Goal: Information Seeking & Learning: Learn about a topic

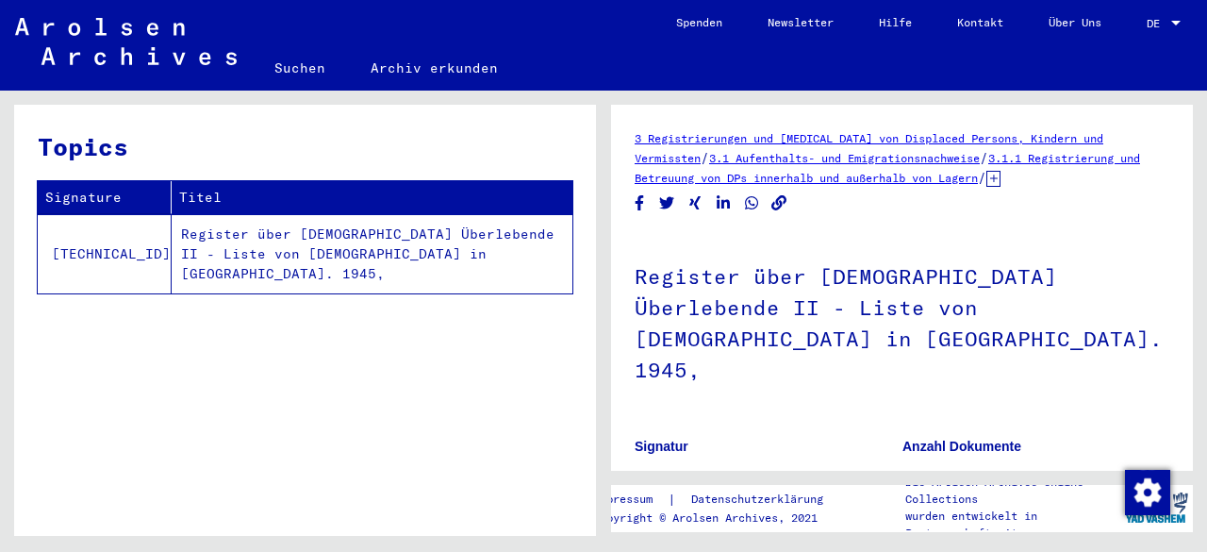
click at [294, 239] on td "Register über [DEMOGRAPHIC_DATA] Überlebende II - Liste von [DEMOGRAPHIC_DATA] …" at bounding box center [372, 253] width 401 height 79
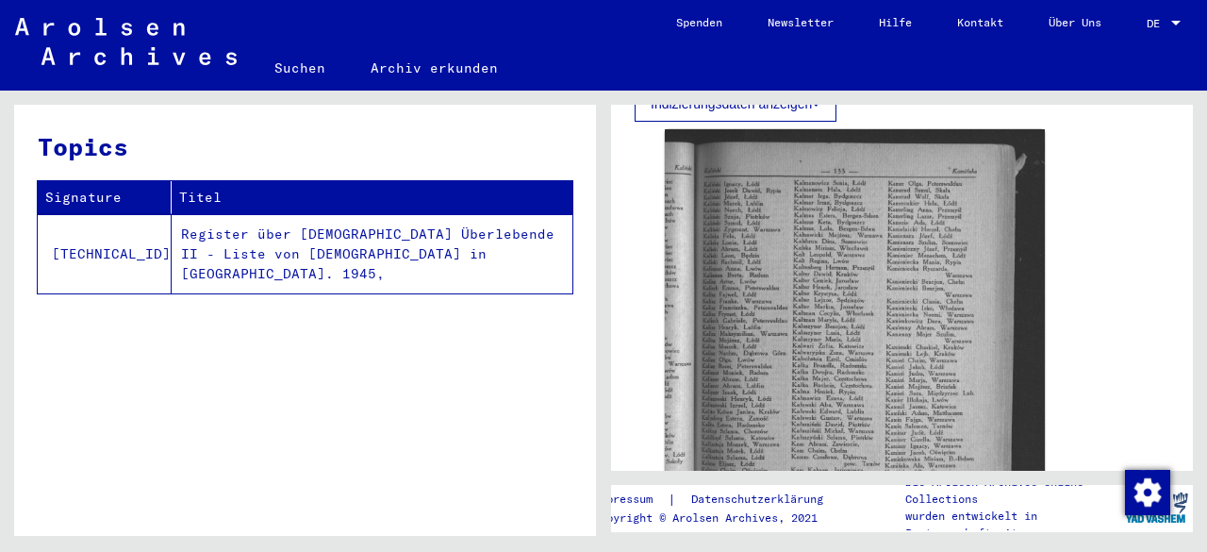
scroll to position [681, 0]
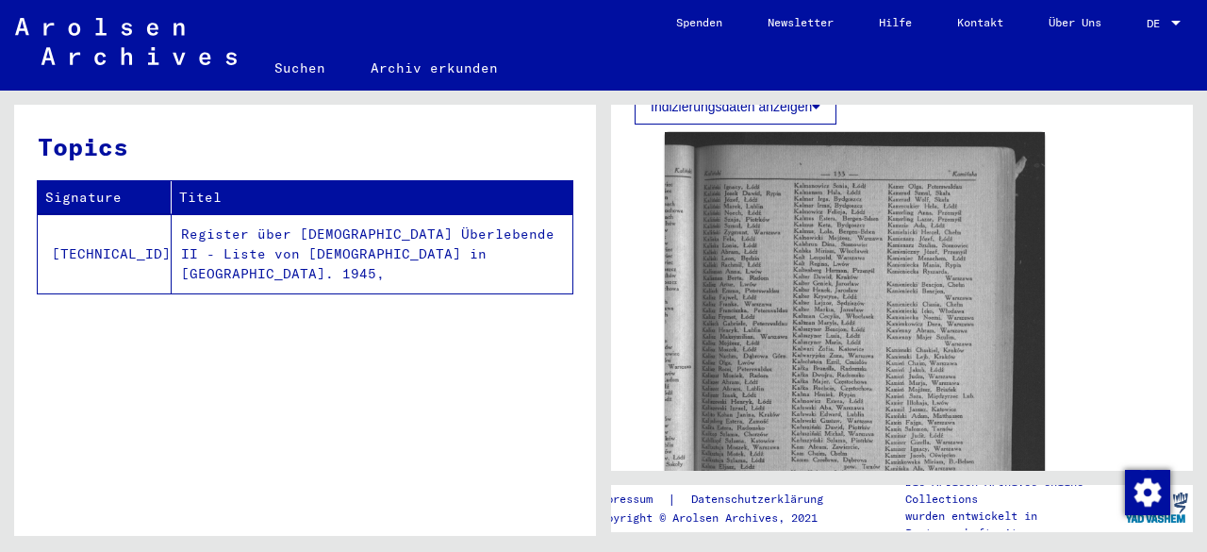
click at [172, 231] on td "Register über [DEMOGRAPHIC_DATA] Überlebende II - Liste von [DEMOGRAPHIC_DATA] …" at bounding box center [372, 253] width 401 height 79
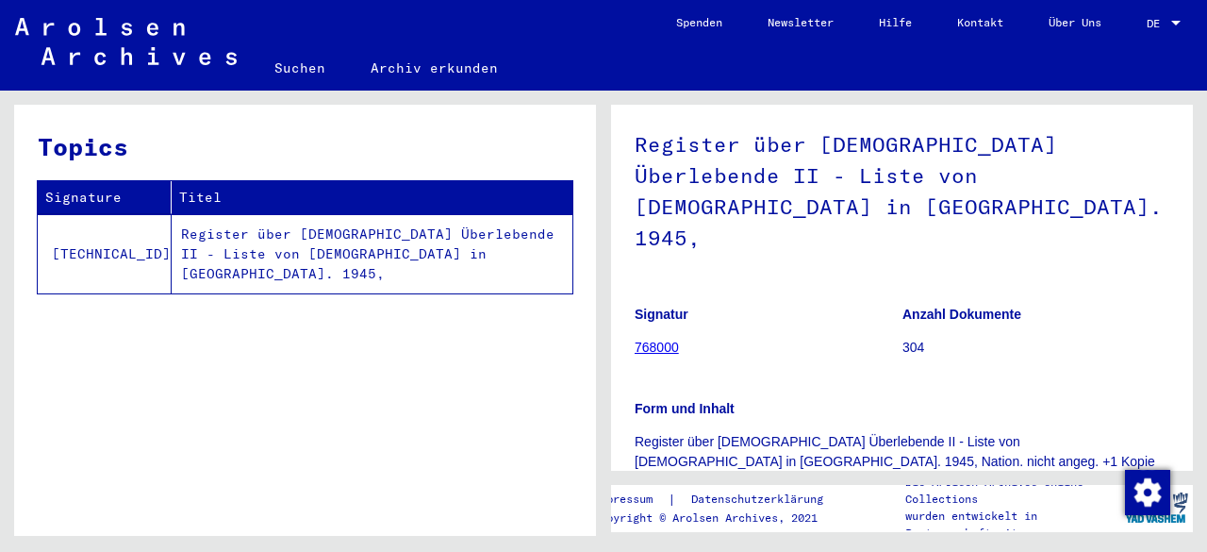
scroll to position [191, 0]
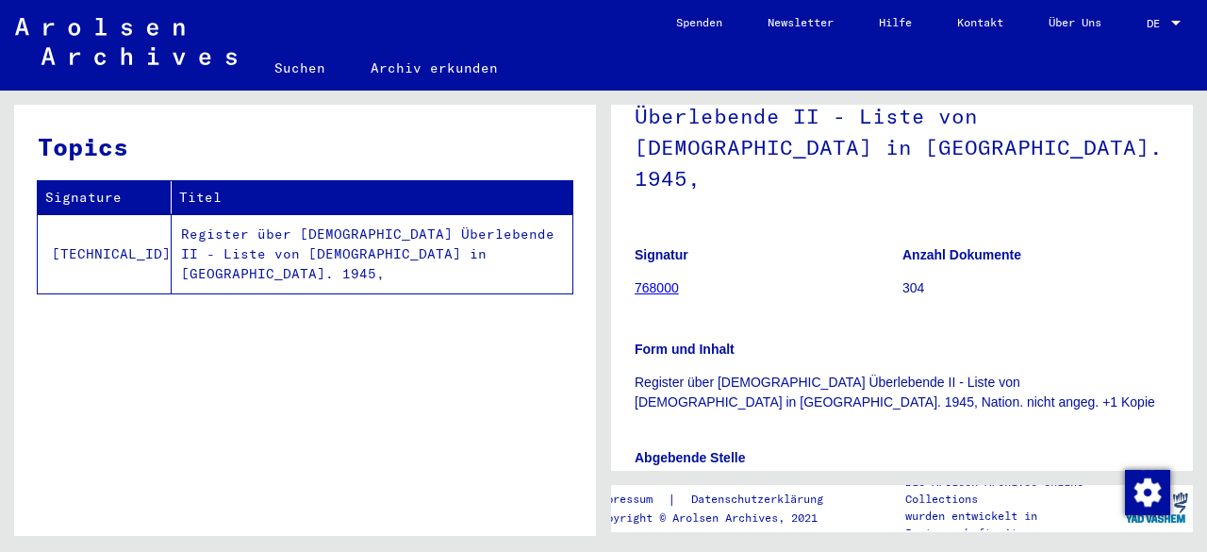
click at [666, 280] on link "768000" at bounding box center [657, 287] width 44 height 15
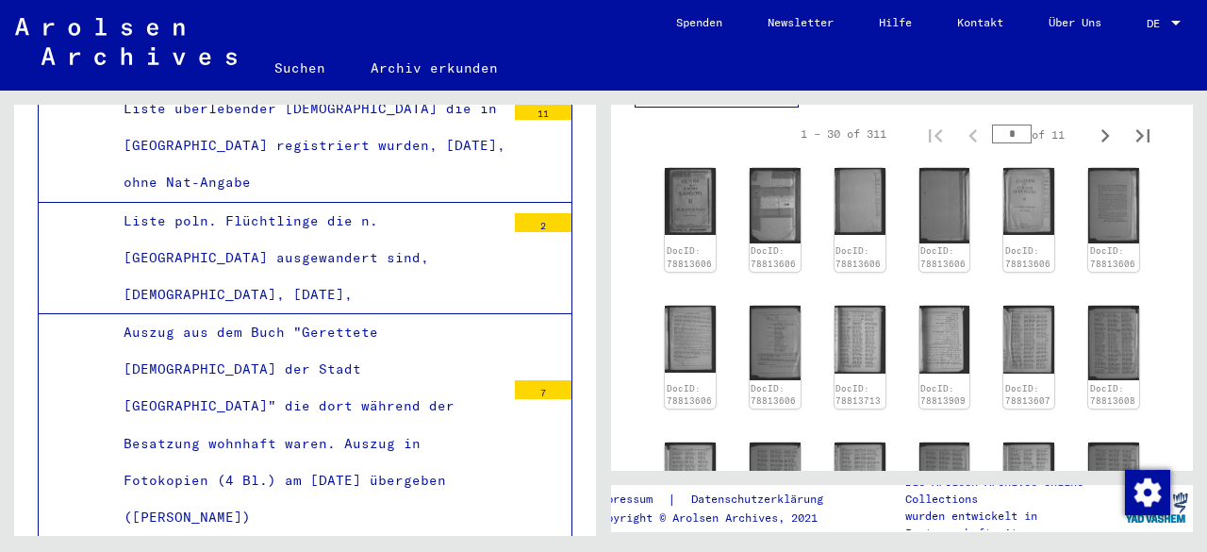
scroll to position [639, 0]
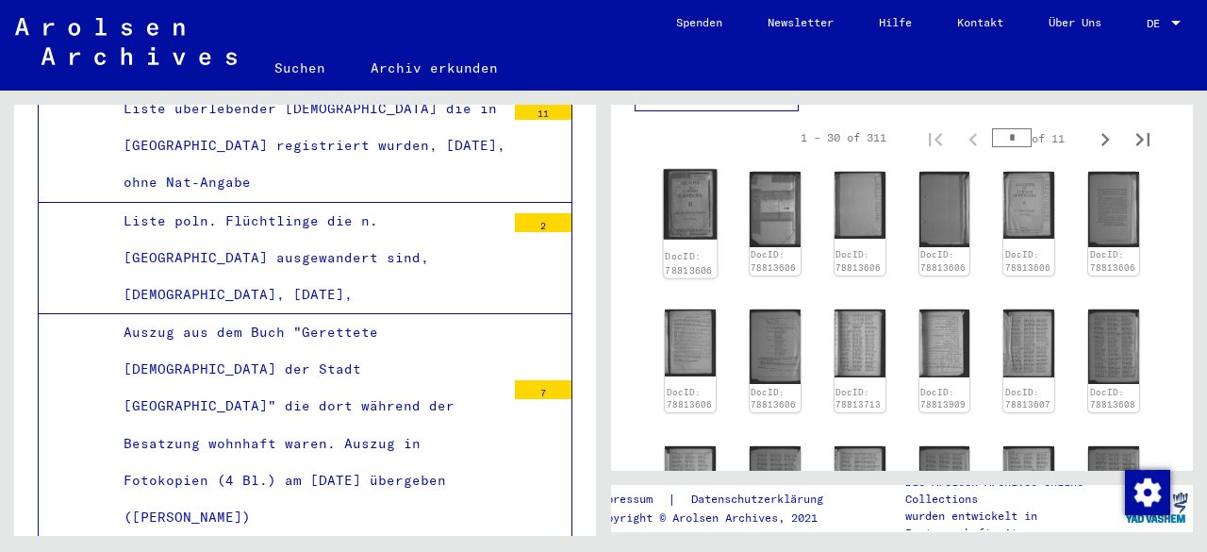
click at [691, 169] on img at bounding box center [691, 204] width 54 height 70
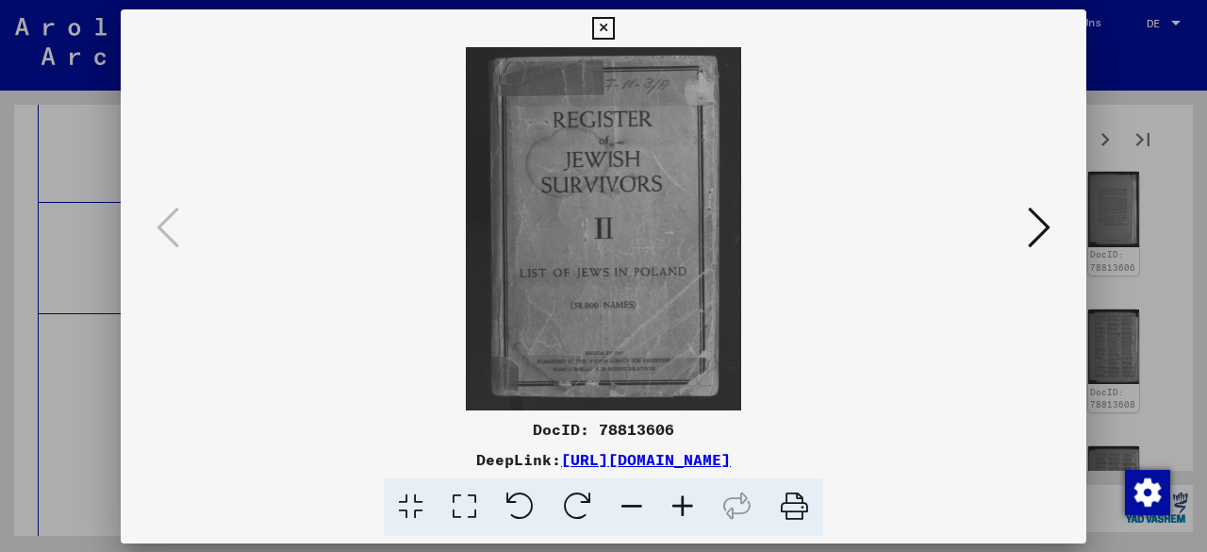
click at [691, 145] on img at bounding box center [603, 228] width 837 height 363
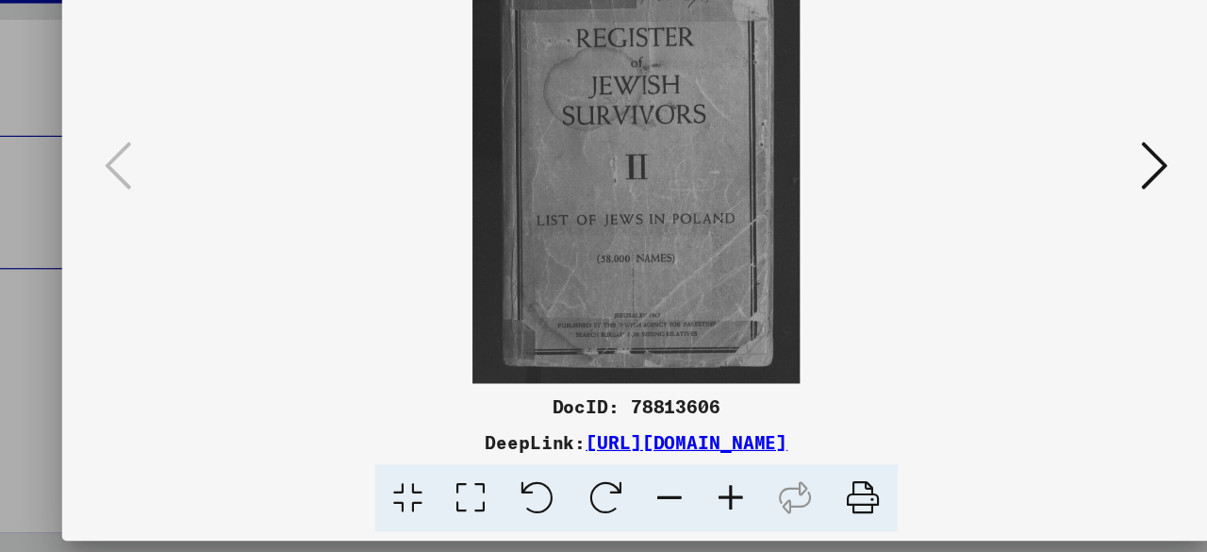
scroll to position [0, 0]
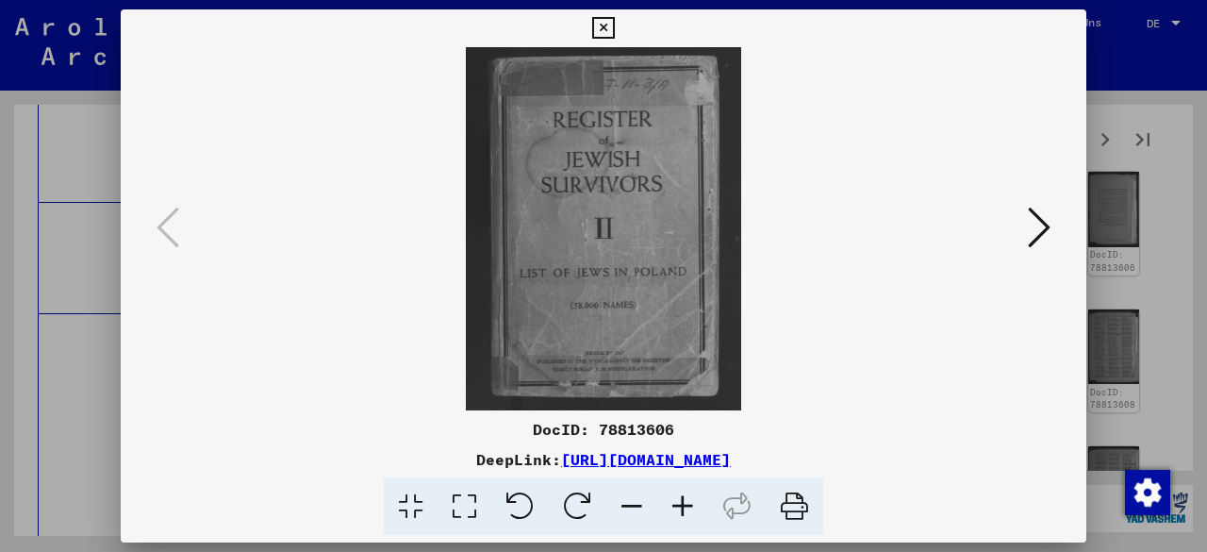
click at [1167, 171] on div at bounding box center [603, 276] width 1207 height 552
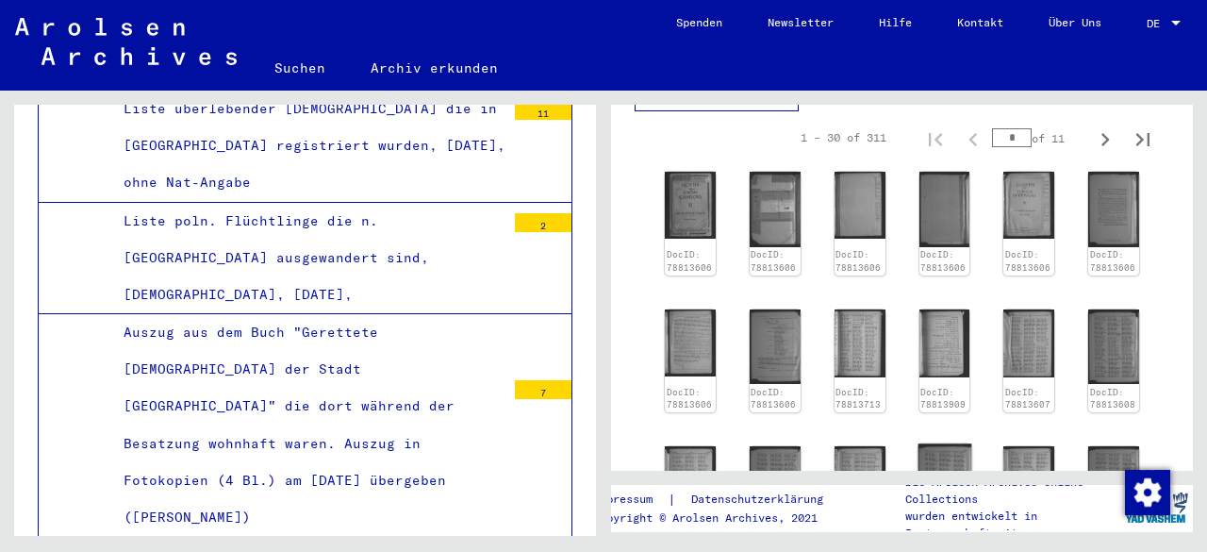
click at [940, 444] on img at bounding box center [944, 483] width 54 height 78
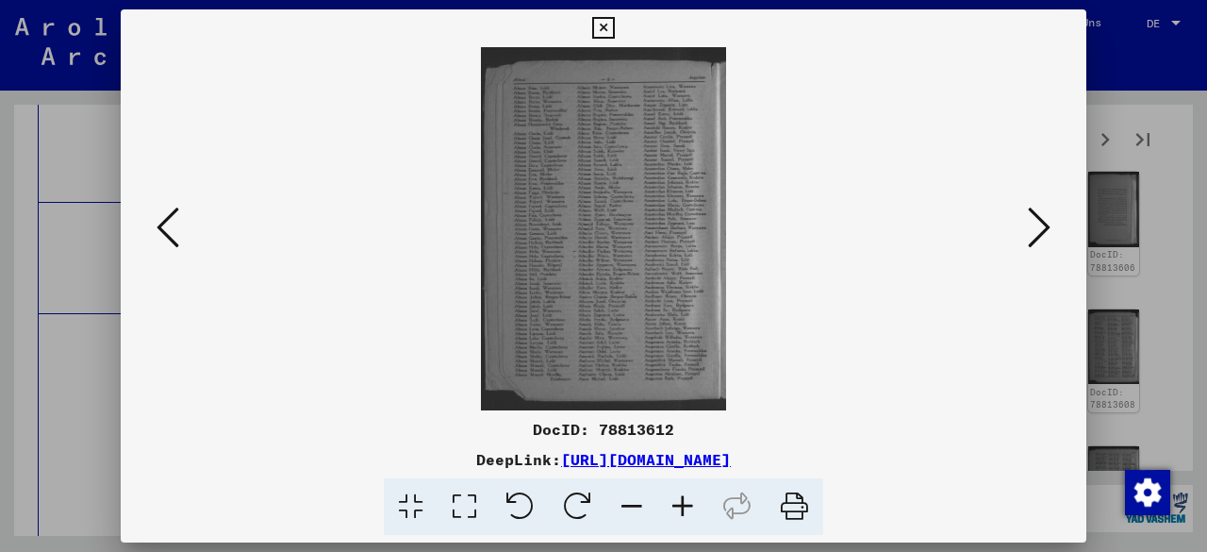
click at [940, 424] on div "DocID: 78813612 DeepLink: [URL][DOMAIN_NAME]" at bounding box center [603, 477] width 965 height 118
click at [1174, 330] on div at bounding box center [603, 276] width 1207 height 552
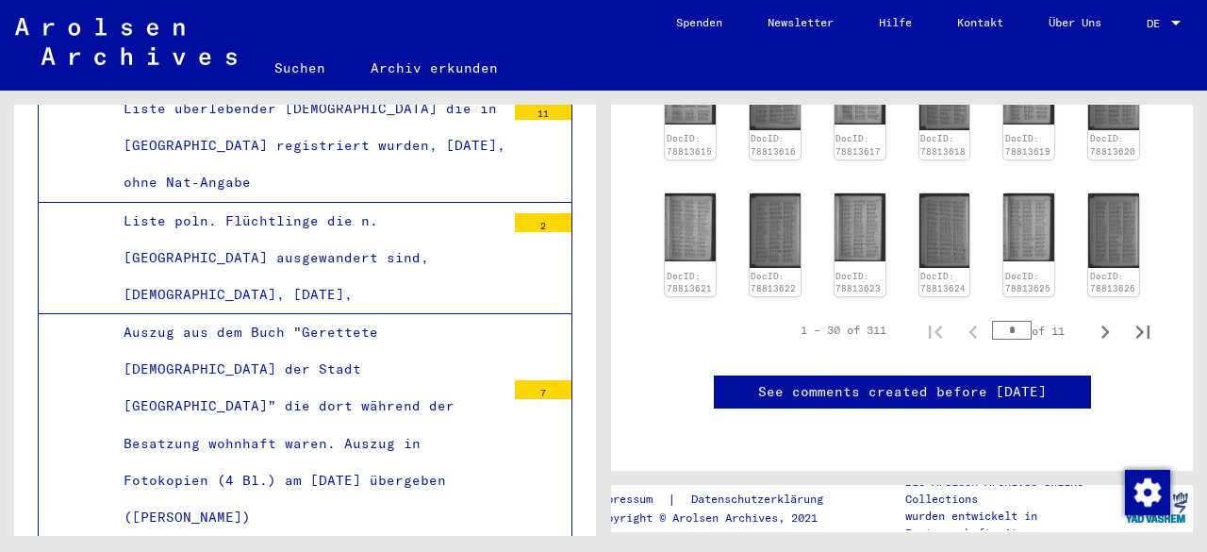
scroll to position [1205, 0]
click at [1096, 319] on icon "Next page" at bounding box center [1105, 332] width 26 height 26
type input "*"
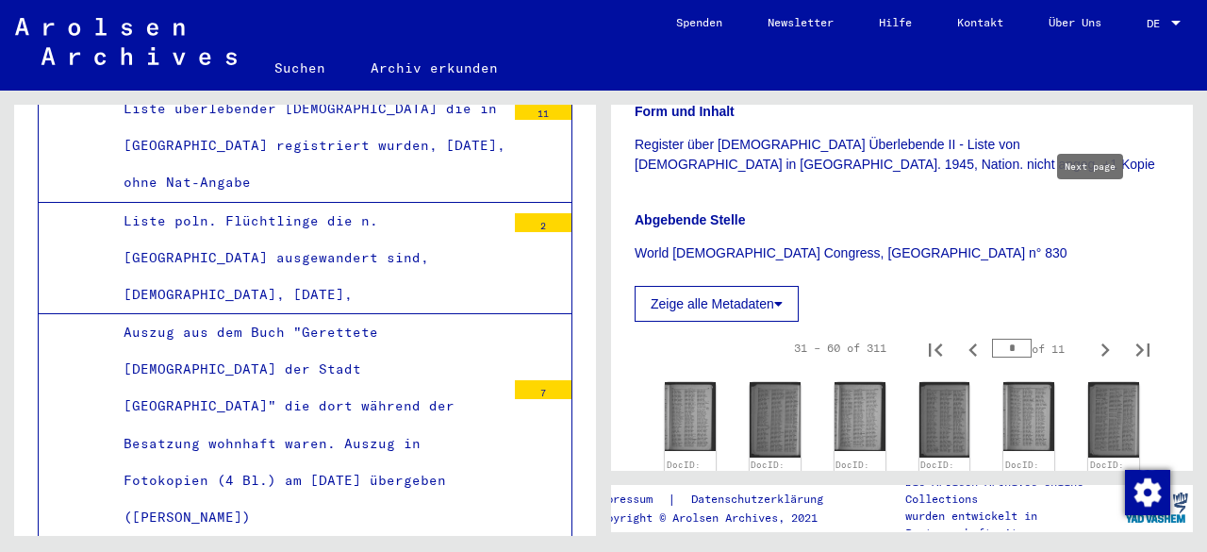
scroll to position [425, 0]
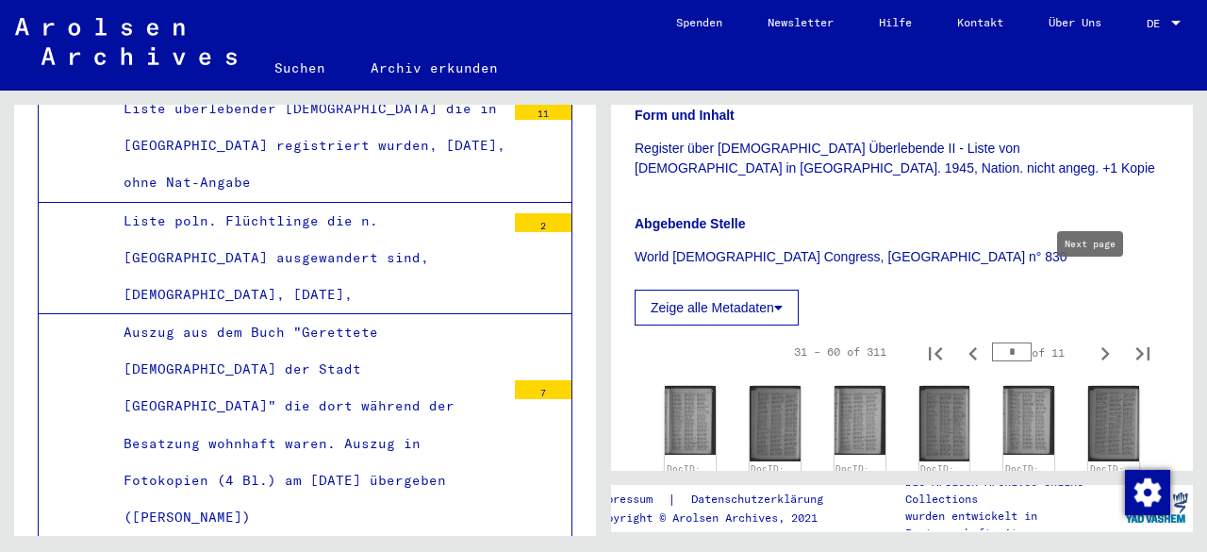
click at [1101, 347] on icon "Next page" at bounding box center [1105, 353] width 8 height 13
type input "*"
click at [768, 383] on img at bounding box center [775, 422] width 54 height 78
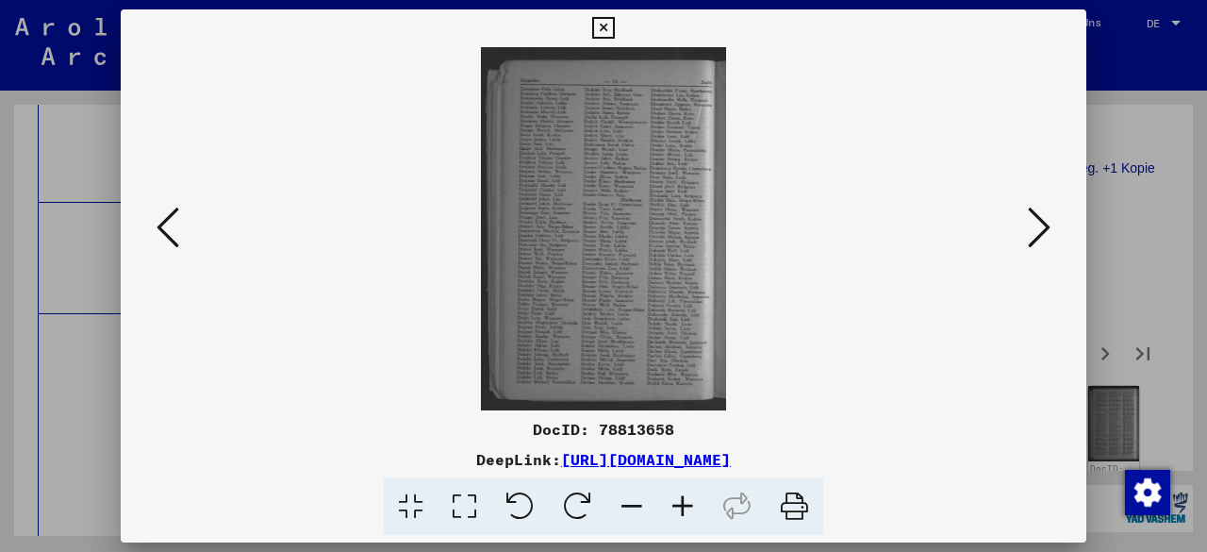
click at [1039, 230] on icon at bounding box center [1039, 227] width 23 height 45
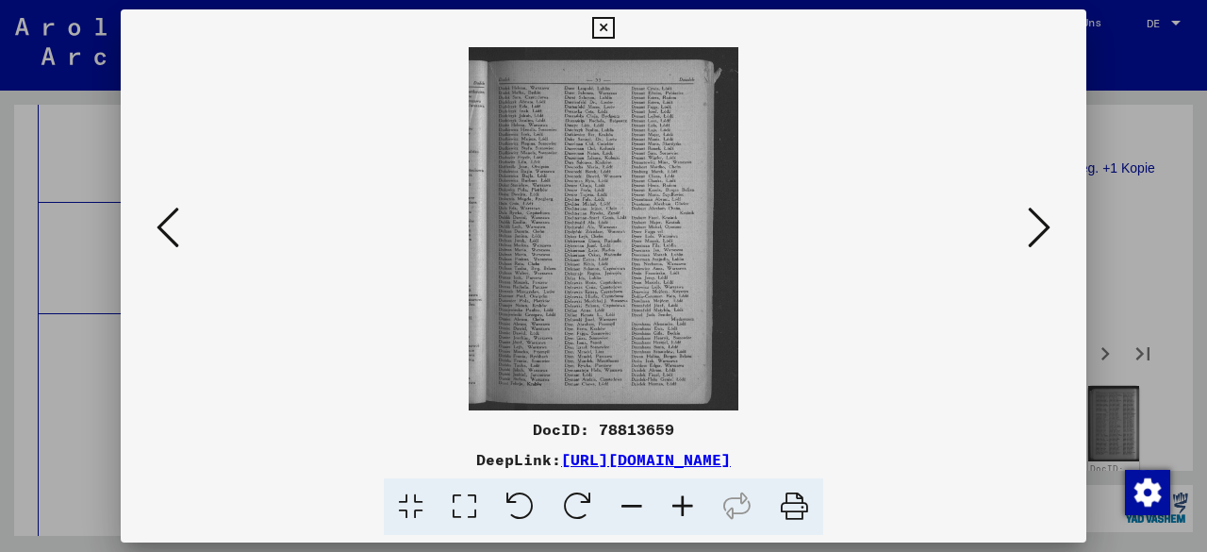
click at [1035, 234] on icon at bounding box center [1039, 227] width 23 height 45
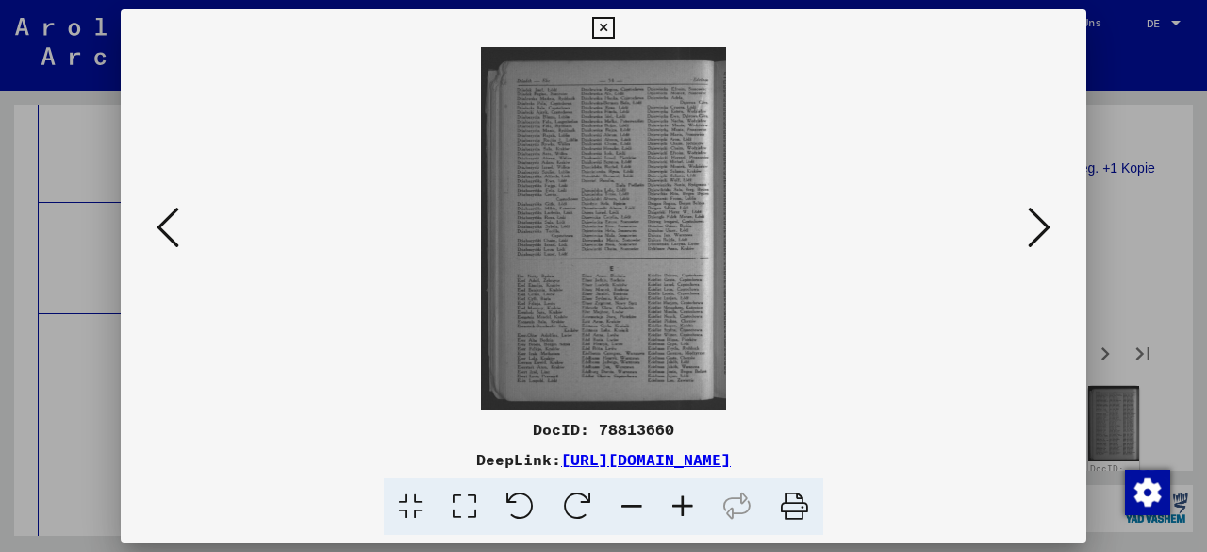
click at [1036, 239] on icon at bounding box center [1039, 227] width 23 height 45
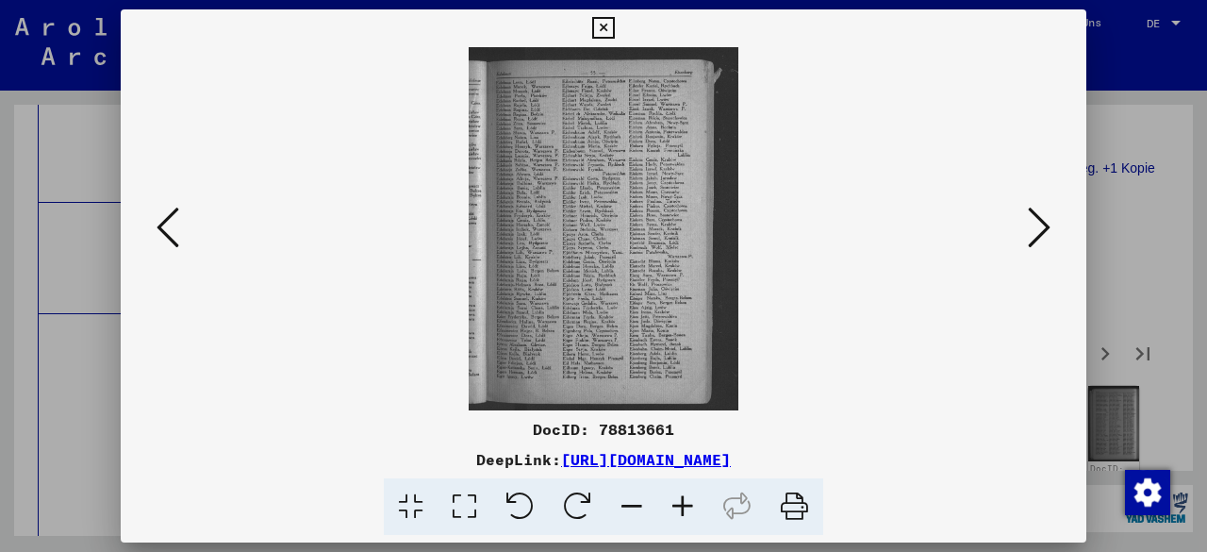
click at [1041, 240] on icon at bounding box center [1039, 227] width 23 height 45
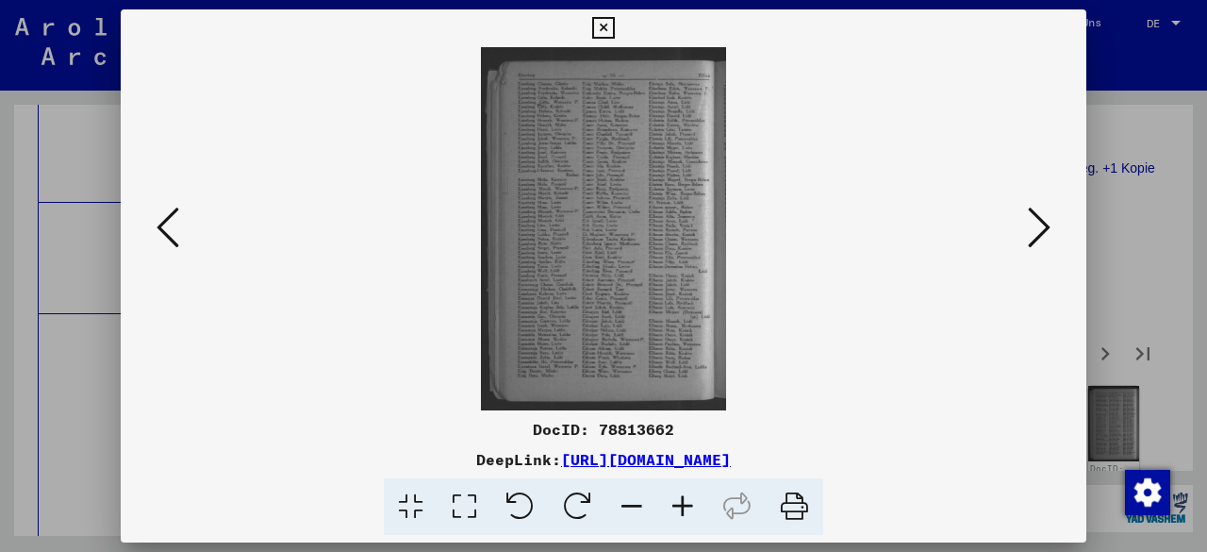
click at [1030, 238] on icon at bounding box center [1039, 227] width 23 height 45
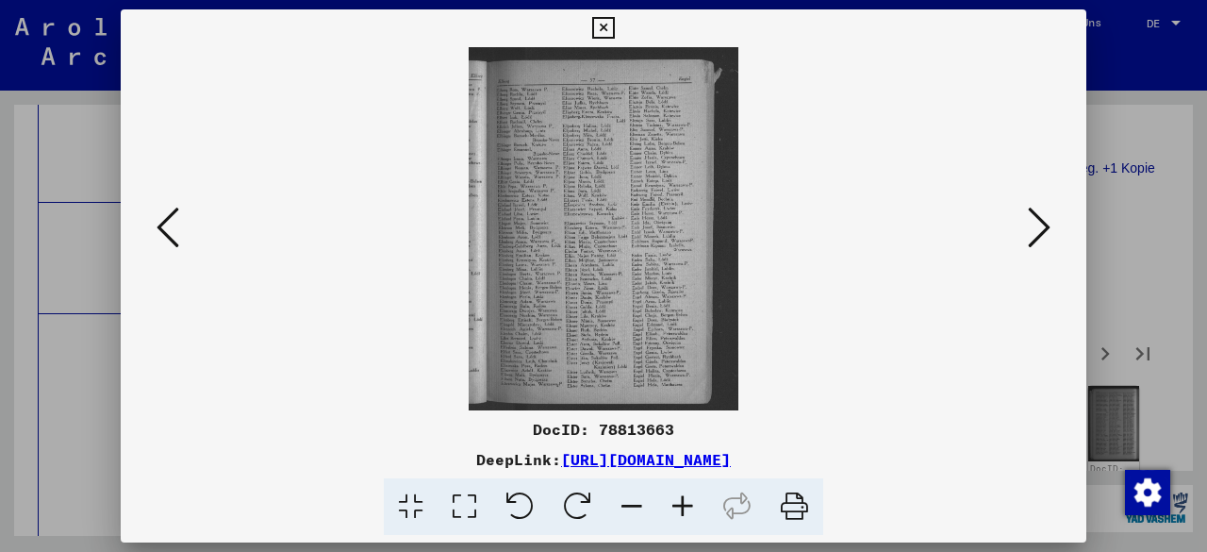
click at [1042, 238] on icon at bounding box center [1039, 227] width 23 height 45
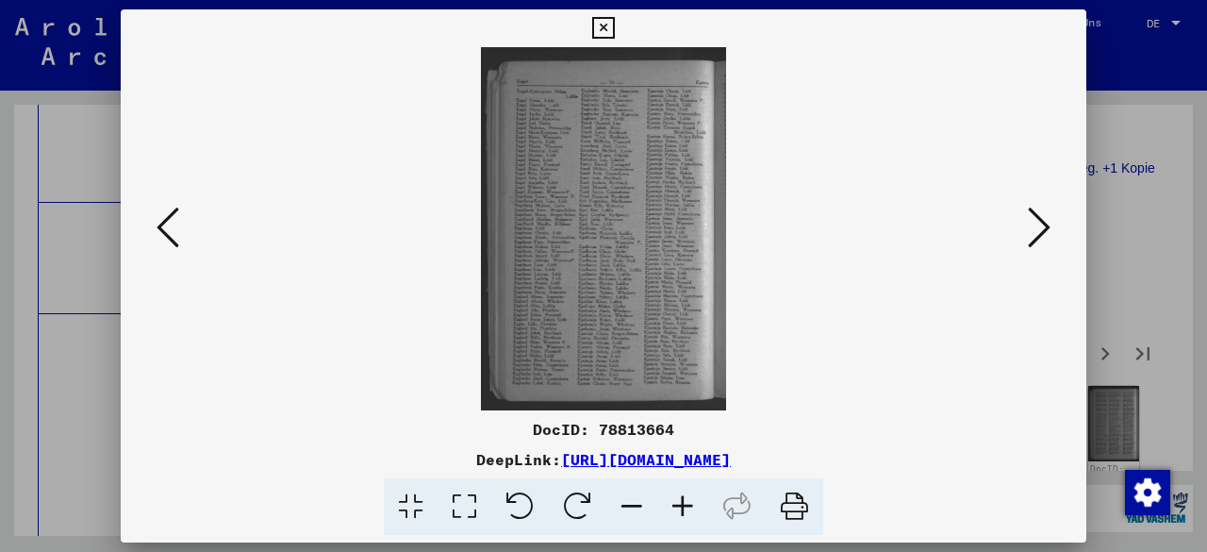
click at [1043, 220] on icon at bounding box center [1039, 227] width 23 height 45
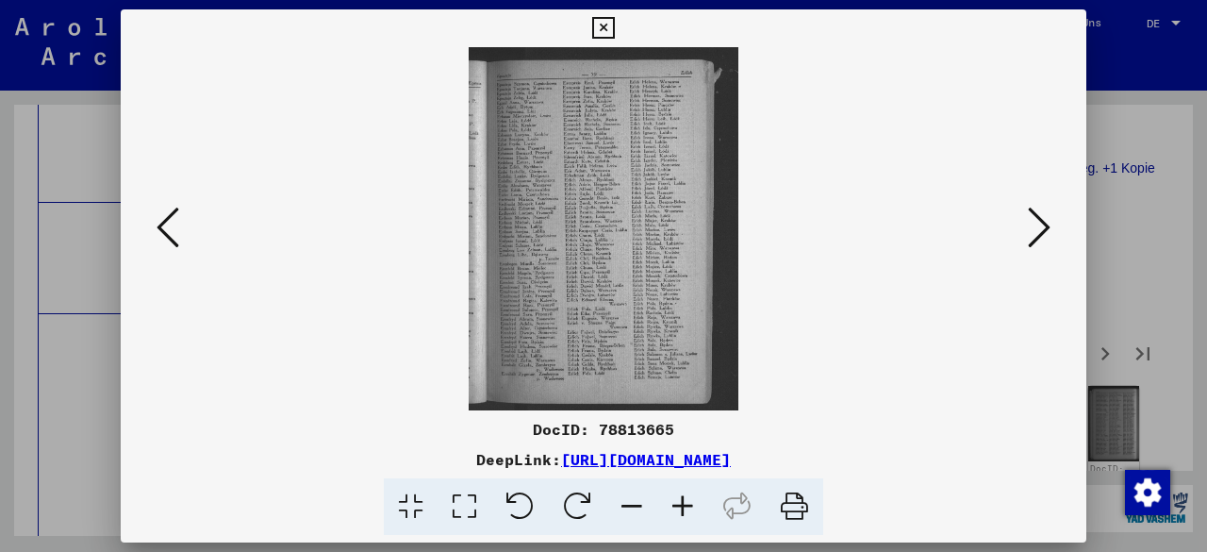
click at [1043, 220] on icon at bounding box center [1039, 227] width 23 height 45
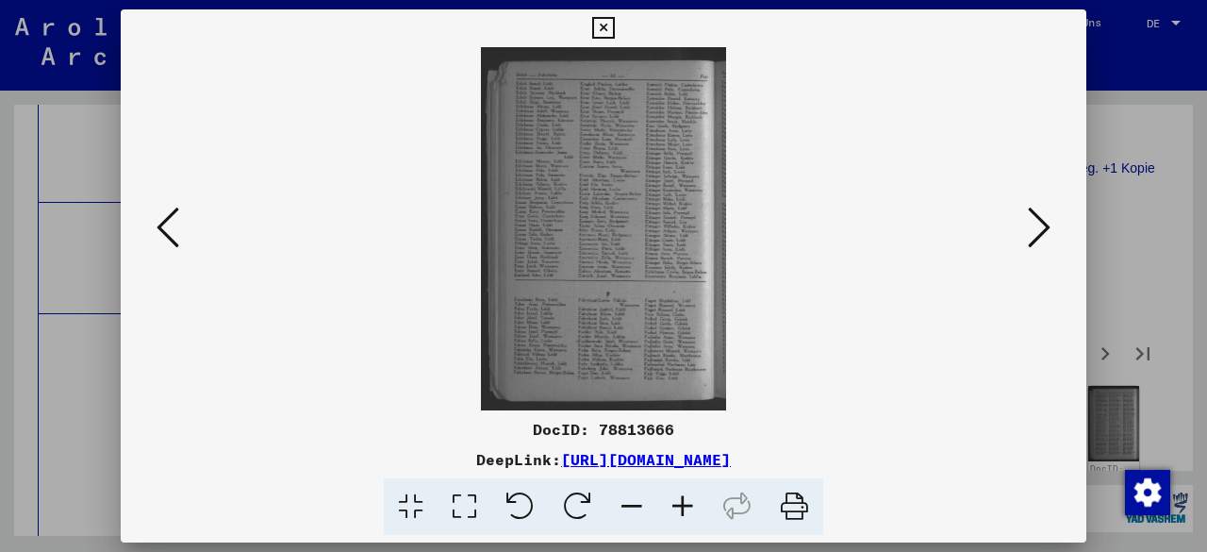
click at [628, 270] on img at bounding box center [603, 228] width 837 height 363
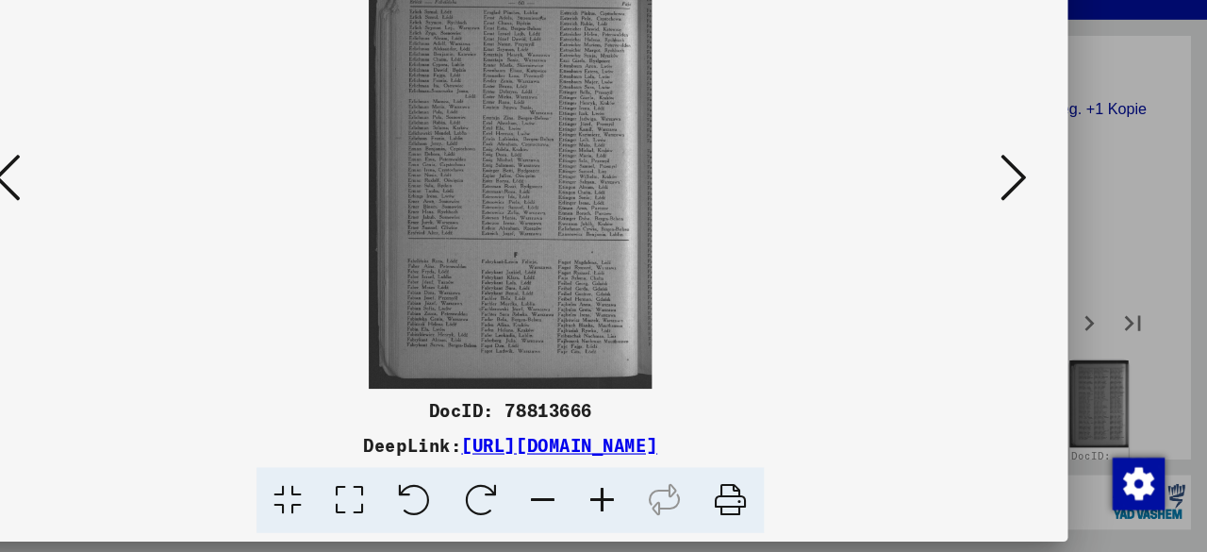
scroll to position [0, 0]
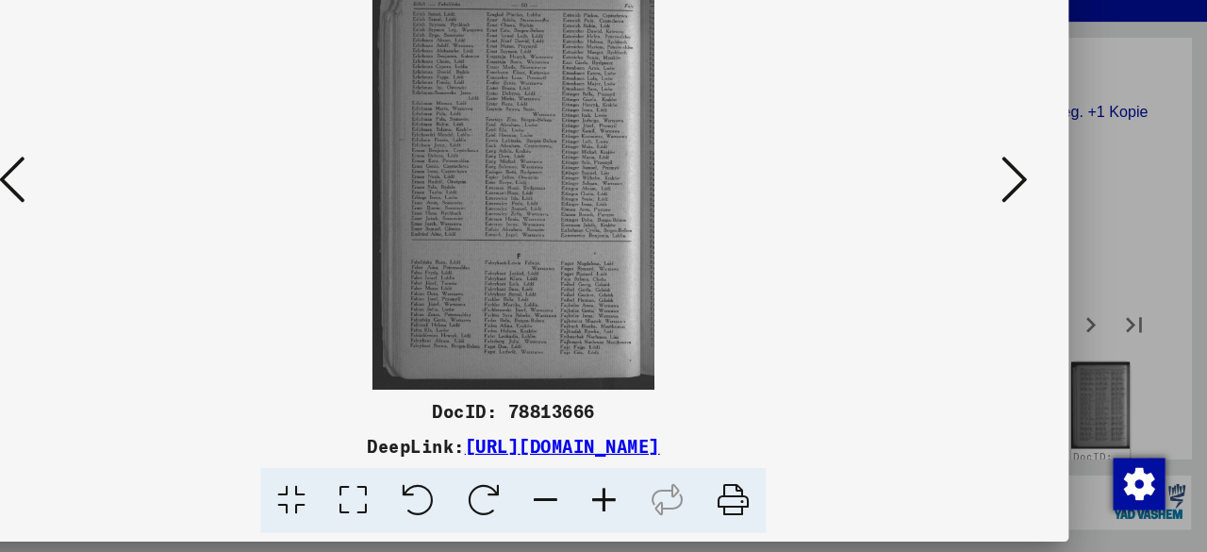
click at [1034, 233] on icon at bounding box center [1039, 227] width 23 height 45
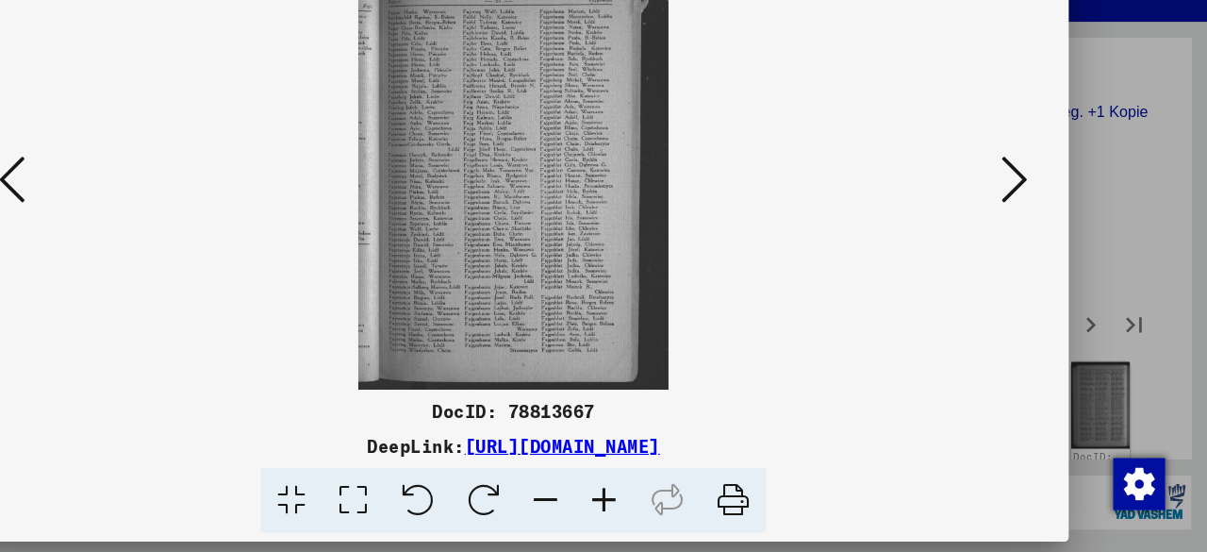
click at [1034, 233] on icon at bounding box center [1039, 227] width 23 height 45
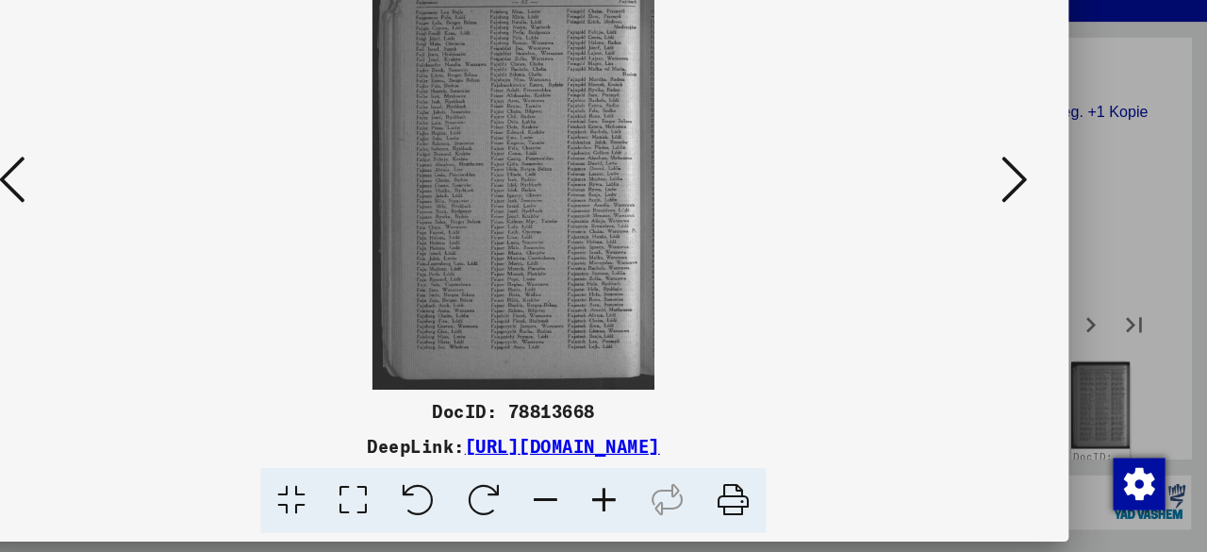
click at [1034, 233] on icon at bounding box center [1039, 227] width 23 height 45
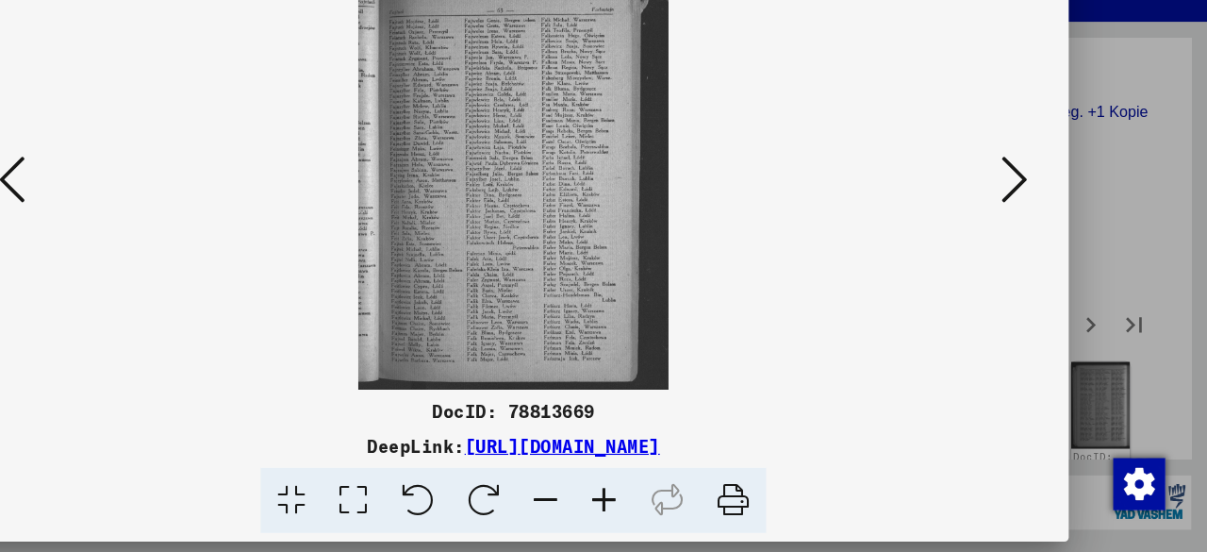
click at [1034, 233] on icon at bounding box center [1039, 227] width 23 height 45
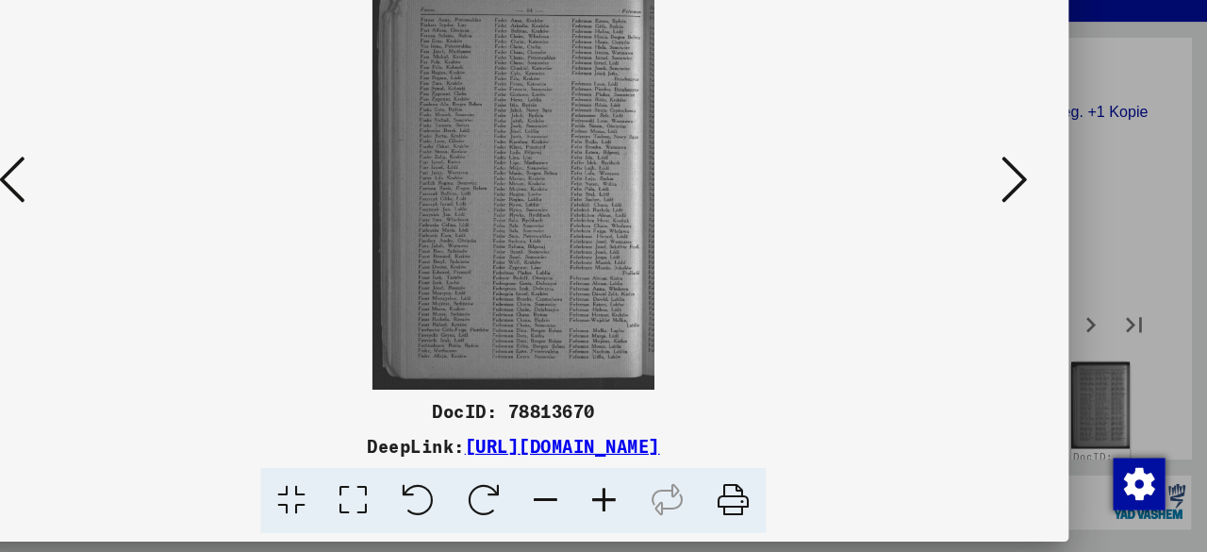
click at [1034, 233] on icon at bounding box center [1039, 227] width 23 height 45
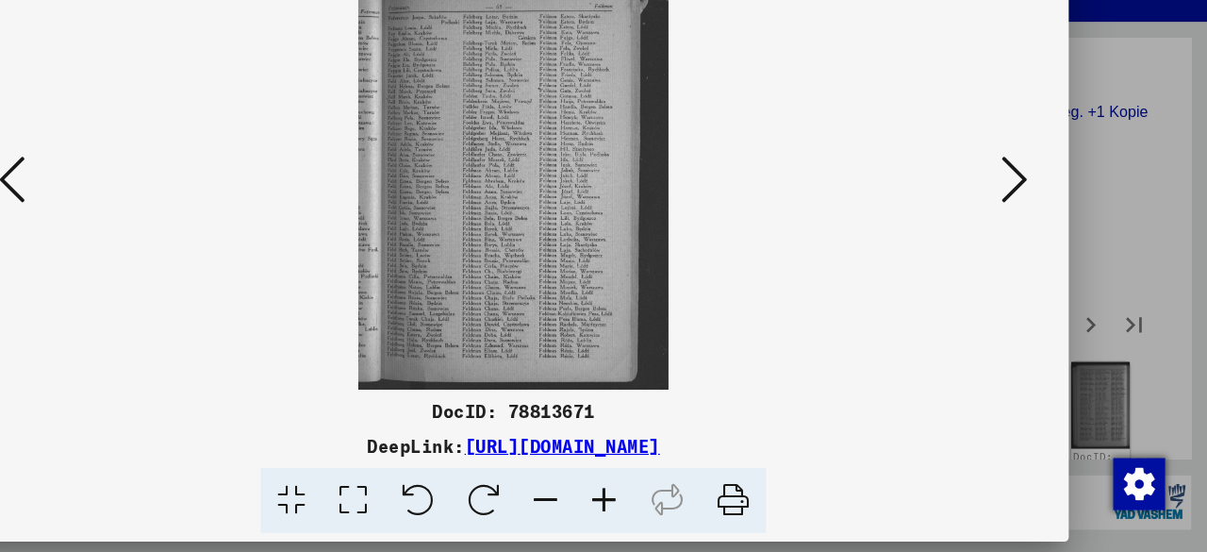
click at [1034, 233] on icon at bounding box center [1039, 227] width 23 height 45
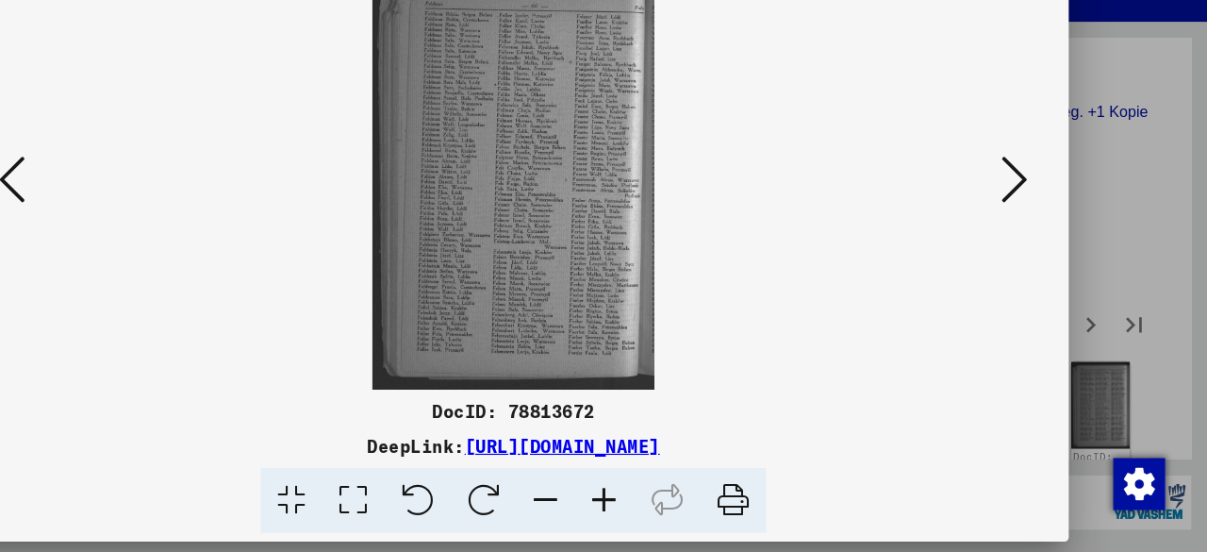
click at [1034, 233] on icon at bounding box center [1039, 227] width 23 height 45
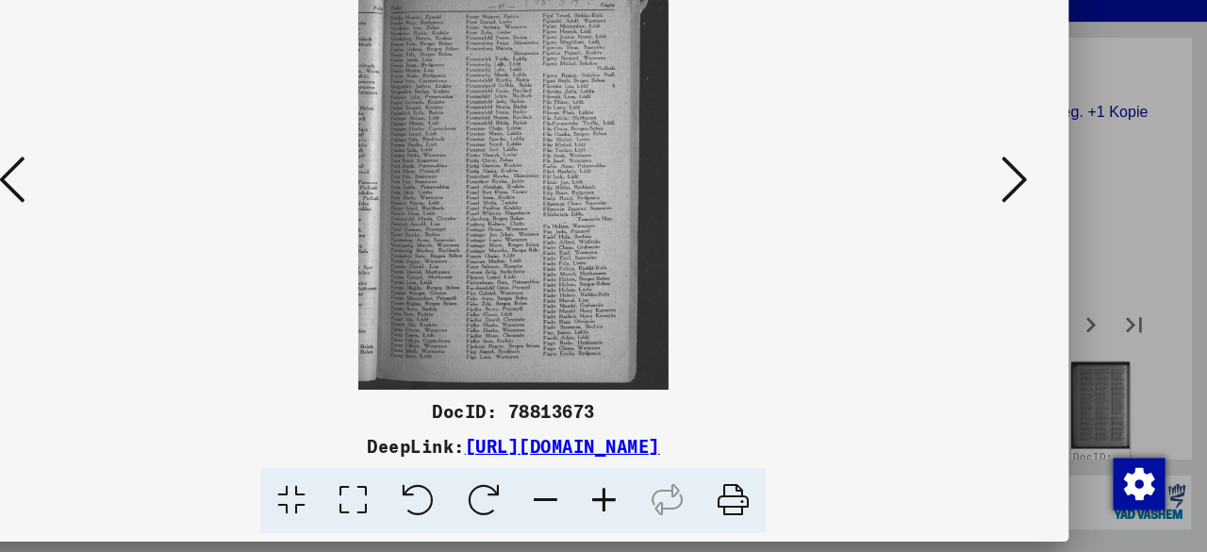
click at [1034, 233] on icon at bounding box center [1039, 227] width 23 height 45
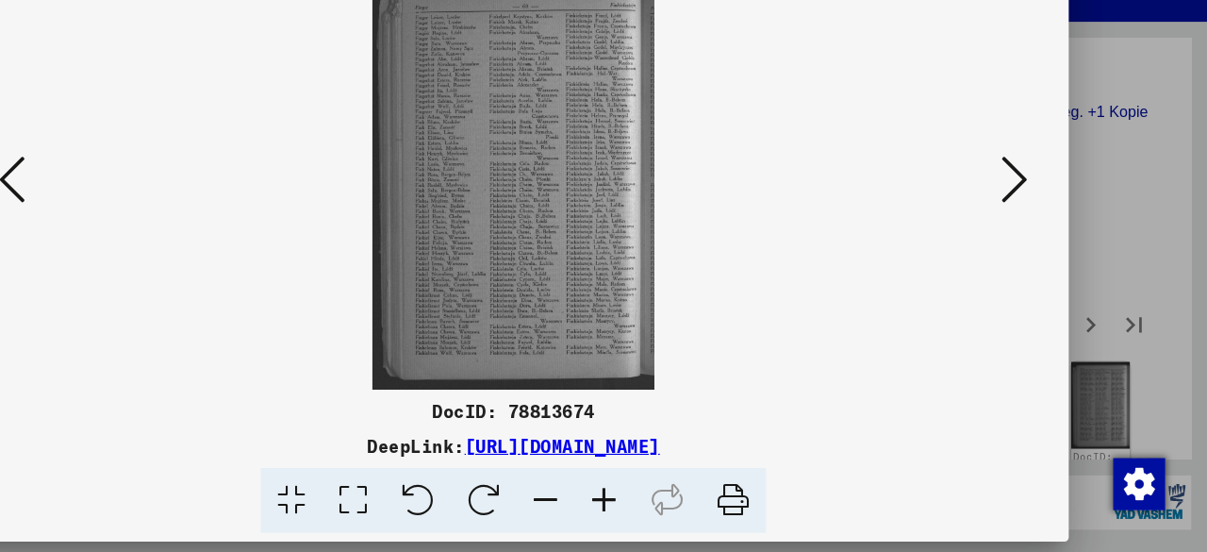
click at [1034, 233] on icon at bounding box center [1039, 227] width 23 height 45
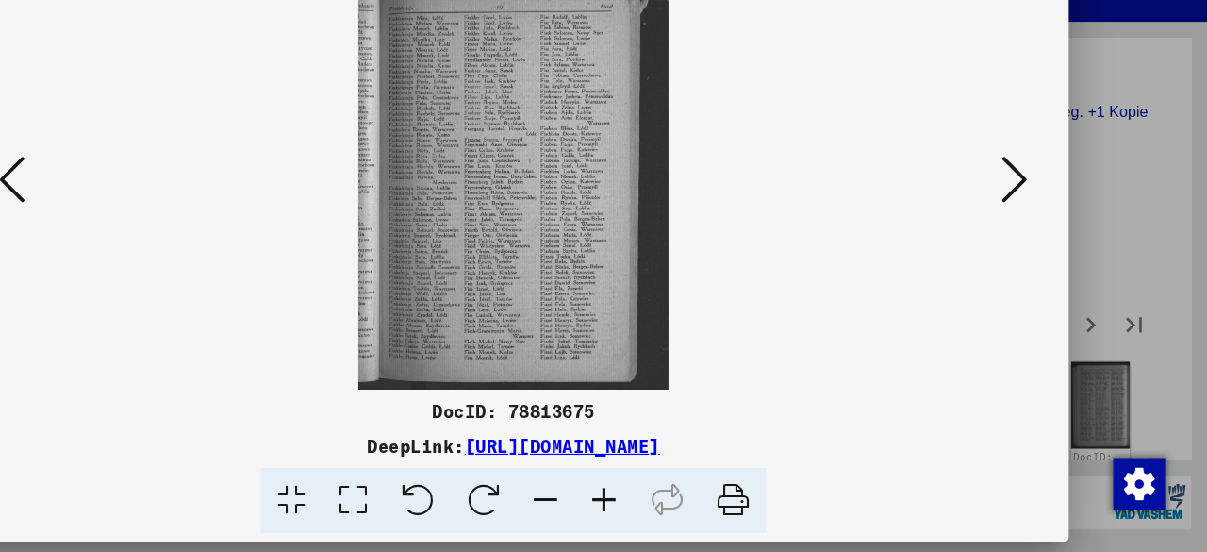
click at [1034, 233] on icon at bounding box center [1039, 227] width 23 height 45
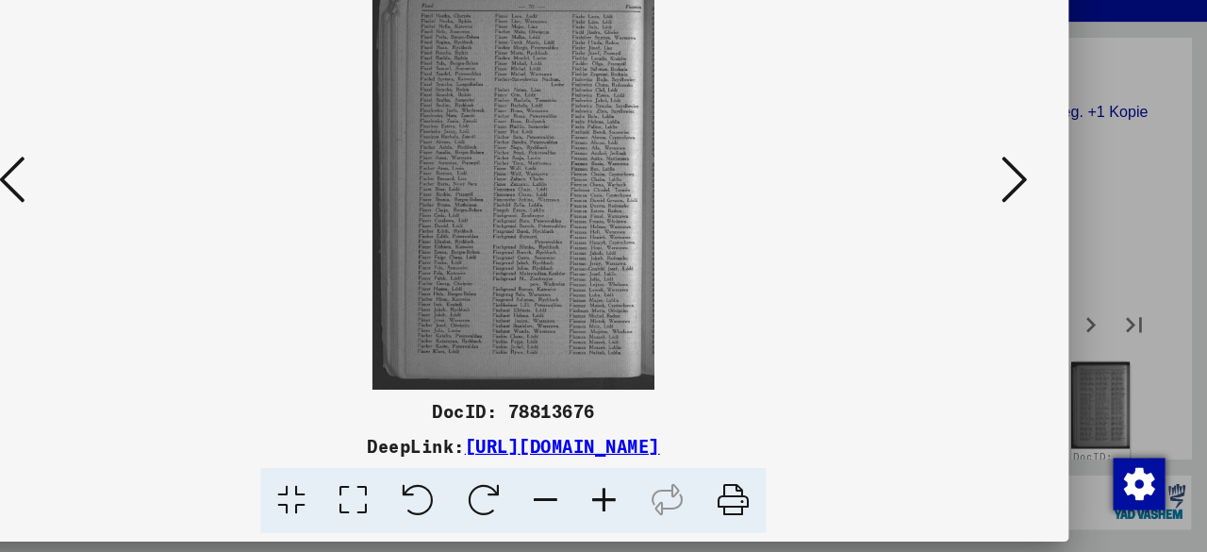
click at [1034, 233] on icon at bounding box center [1039, 227] width 23 height 45
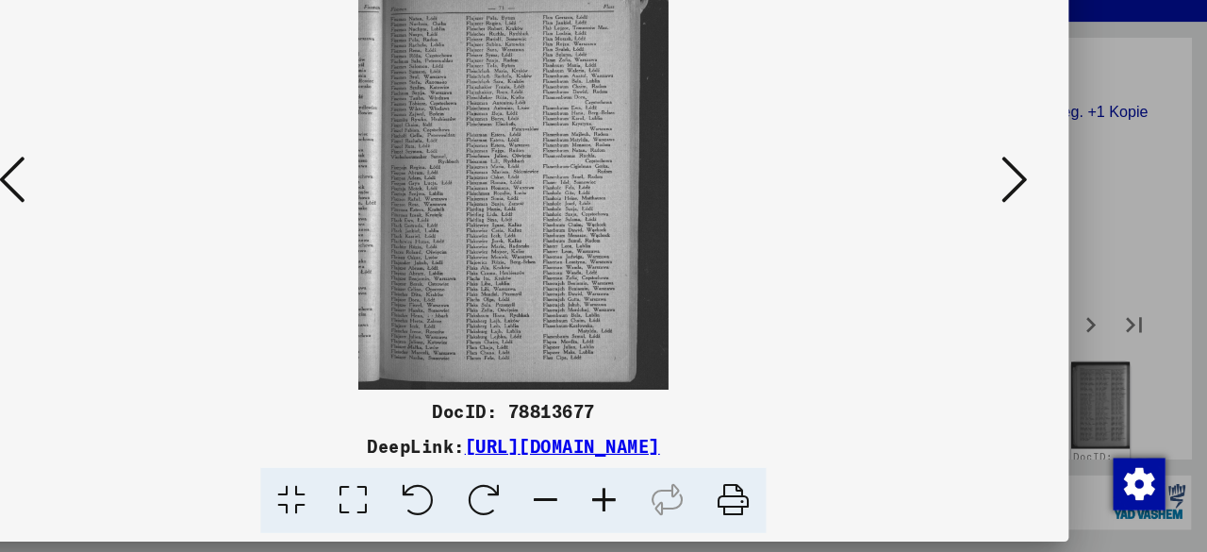
click at [1034, 233] on icon at bounding box center [1039, 227] width 23 height 45
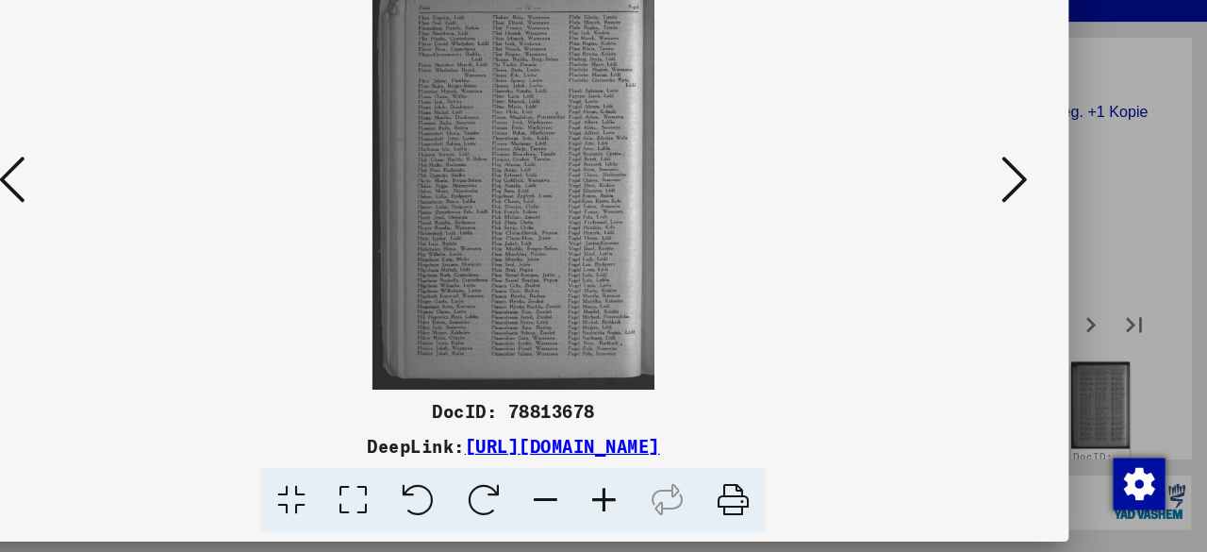
click at [1034, 233] on icon at bounding box center [1039, 227] width 23 height 45
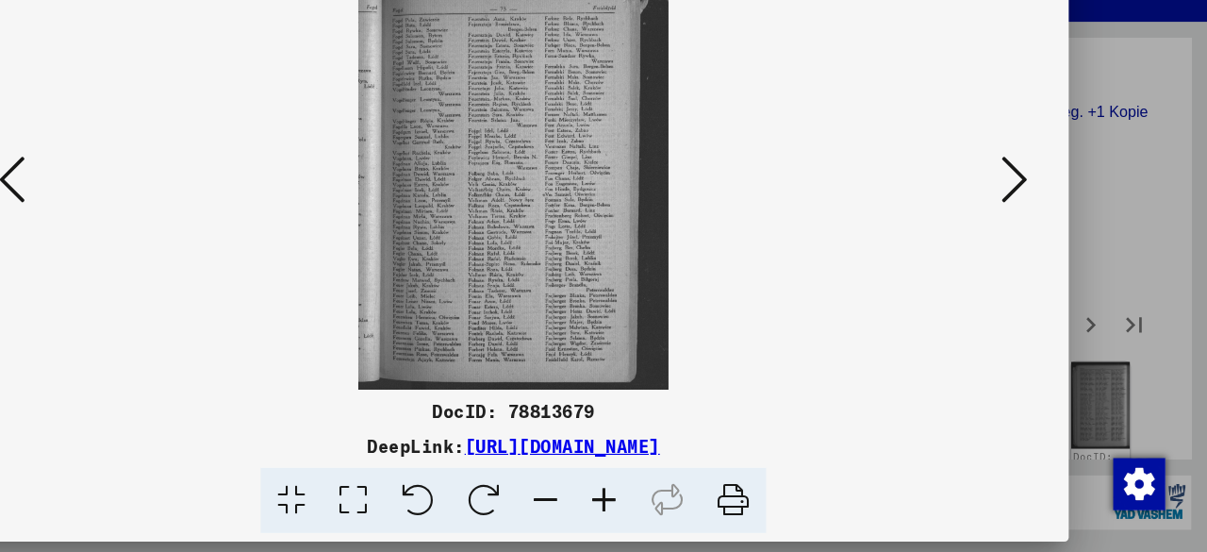
click at [1034, 233] on icon at bounding box center [1039, 227] width 23 height 45
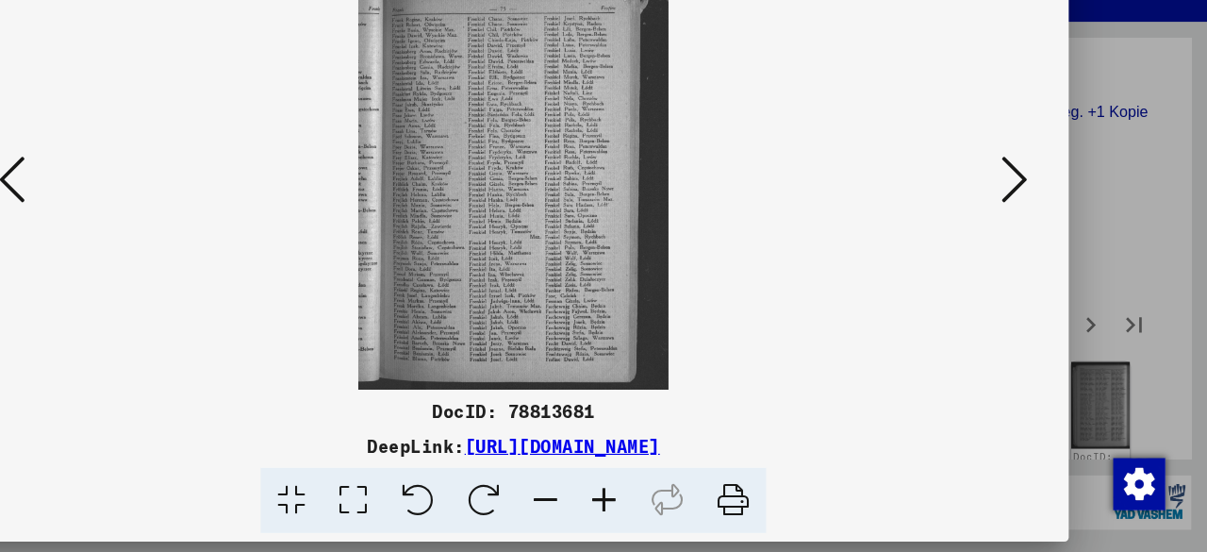
click at [1034, 233] on icon at bounding box center [1039, 227] width 23 height 45
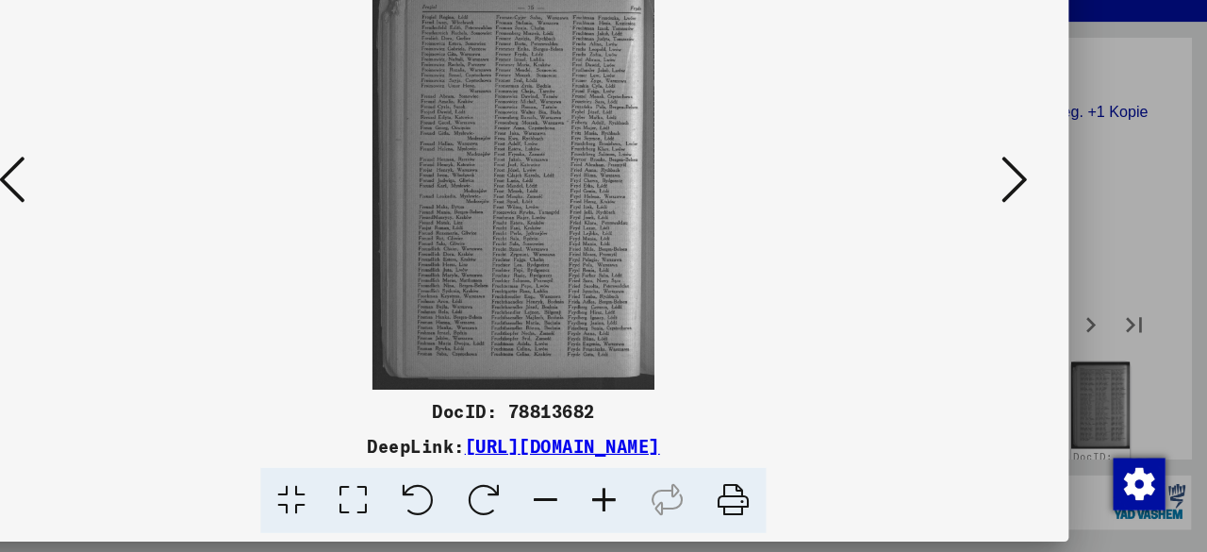
click at [1034, 233] on icon at bounding box center [1039, 227] width 23 height 45
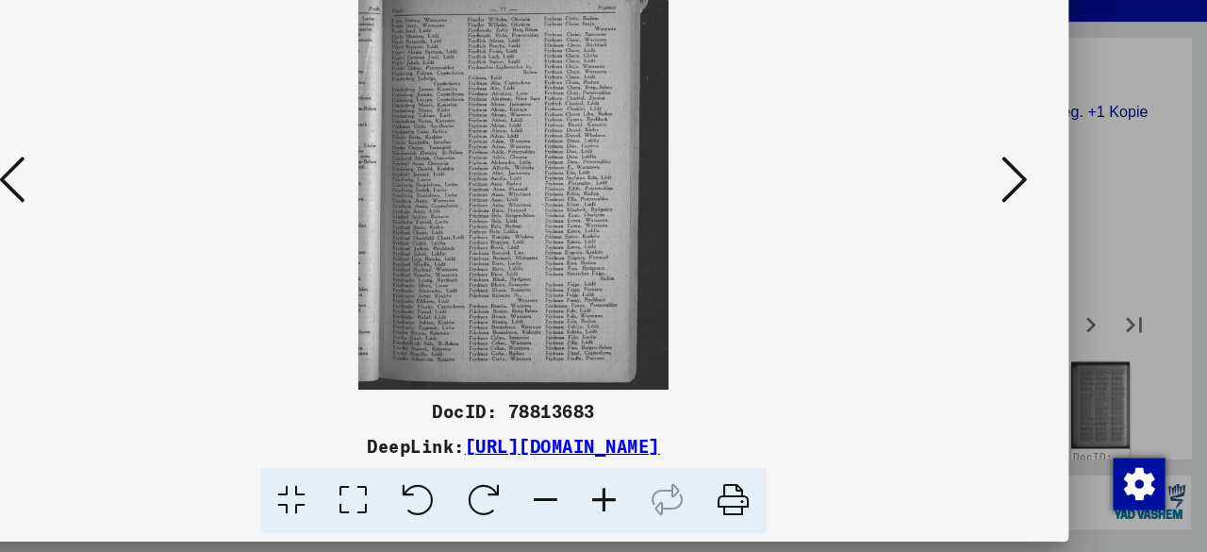
click at [1034, 233] on icon at bounding box center [1039, 227] width 23 height 45
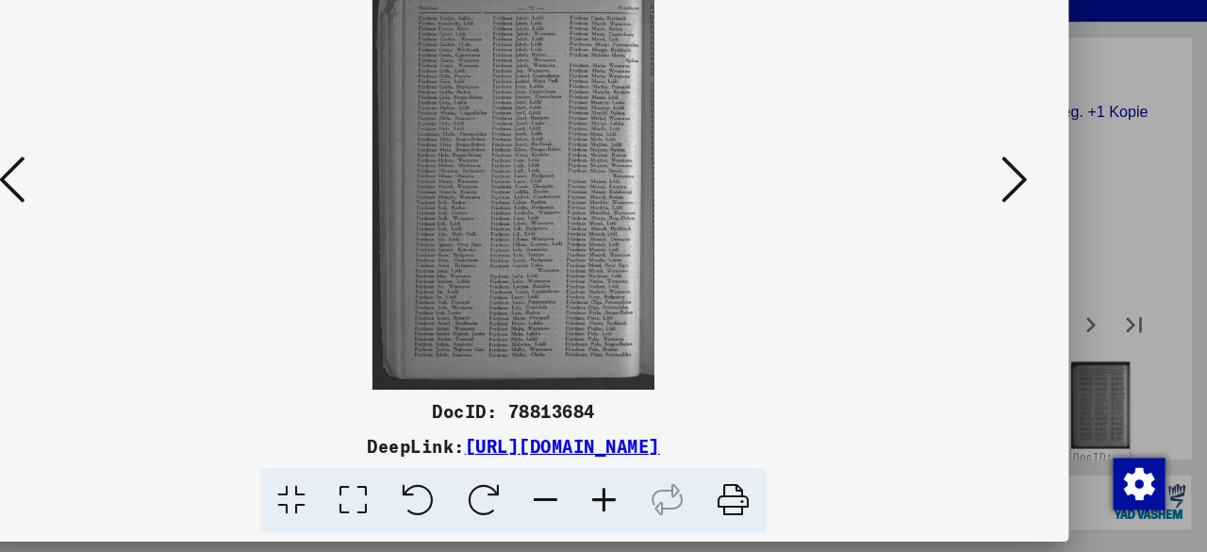
click at [1034, 233] on icon at bounding box center [1039, 227] width 23 height 45
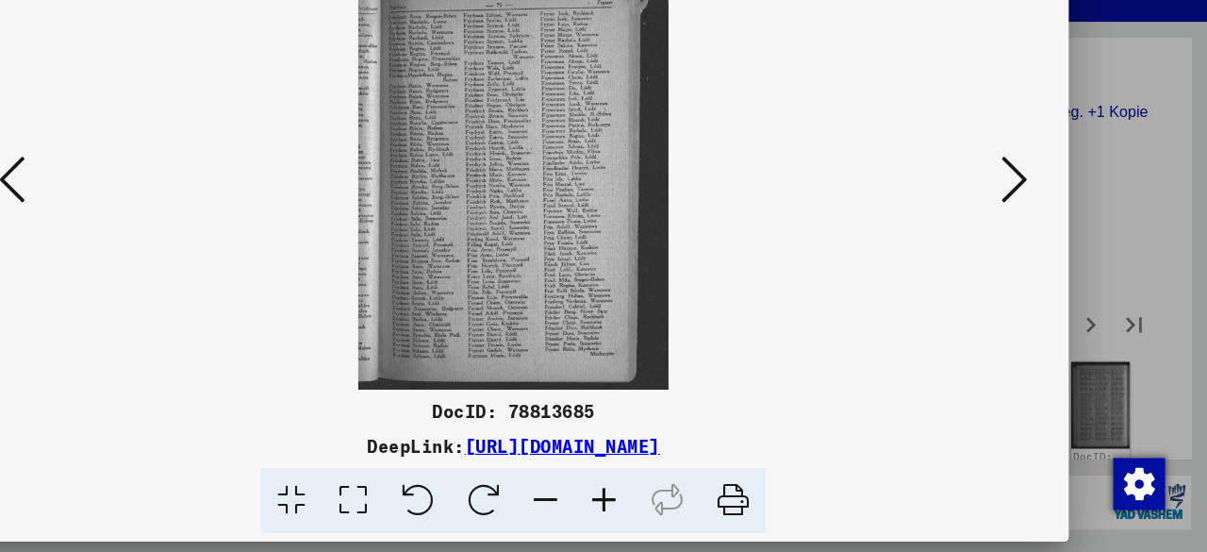
click at [1034, 233] on icon at bounding box center [1039, 227] width 23 height 45
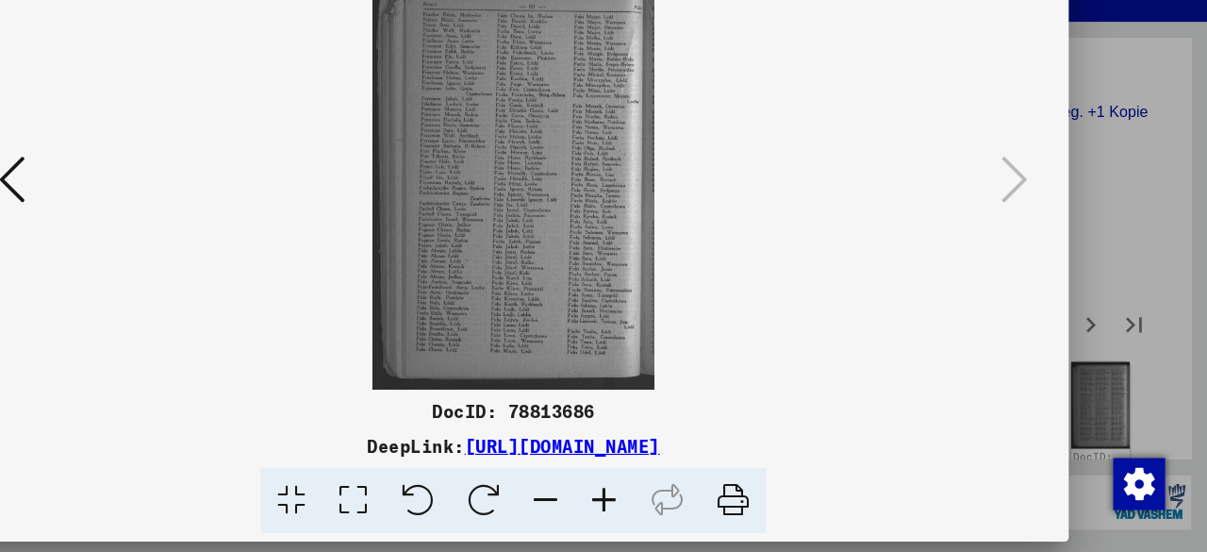
click at [1147, 161] on div at bounding box center [603, 276] width 1207 height 552
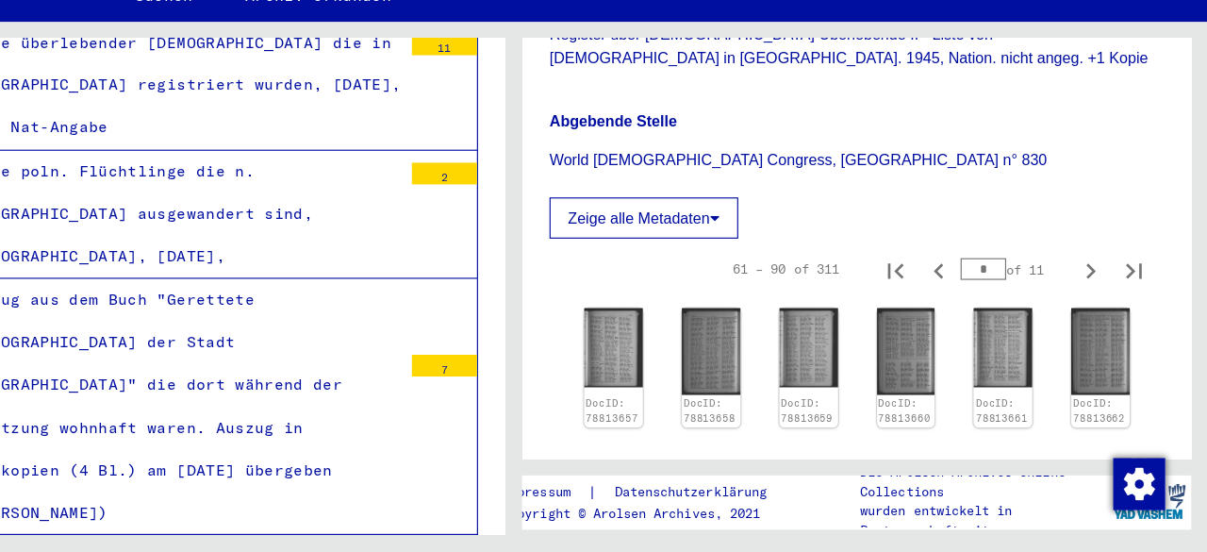
scroll to position [475, 0]
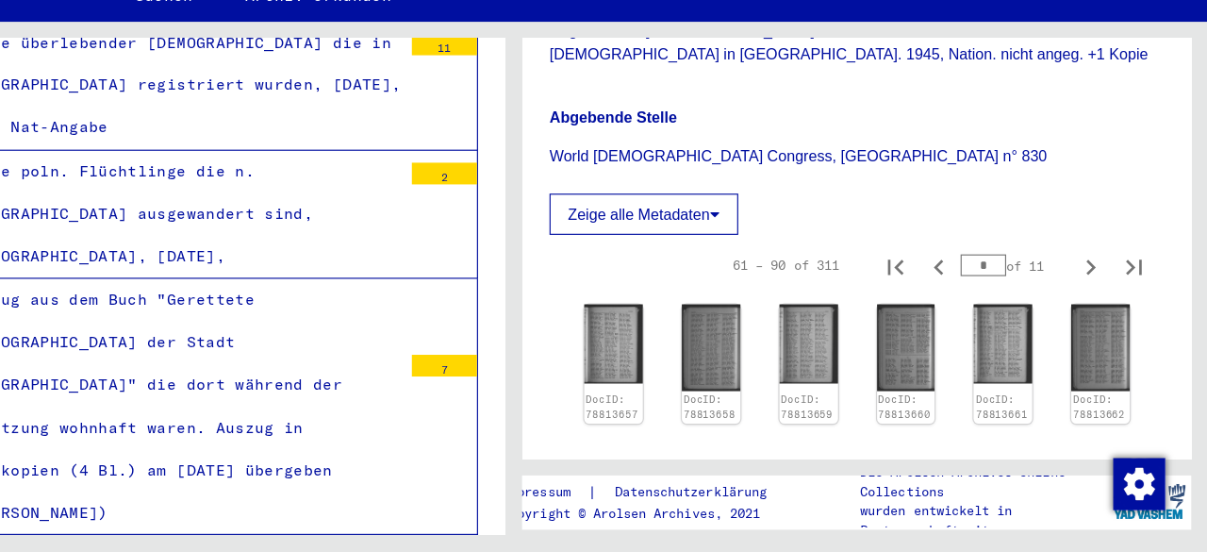
click at [1093, 290] on icon "Next page" at bounding box center [1105, 303] width 26 height 26
type input "*"
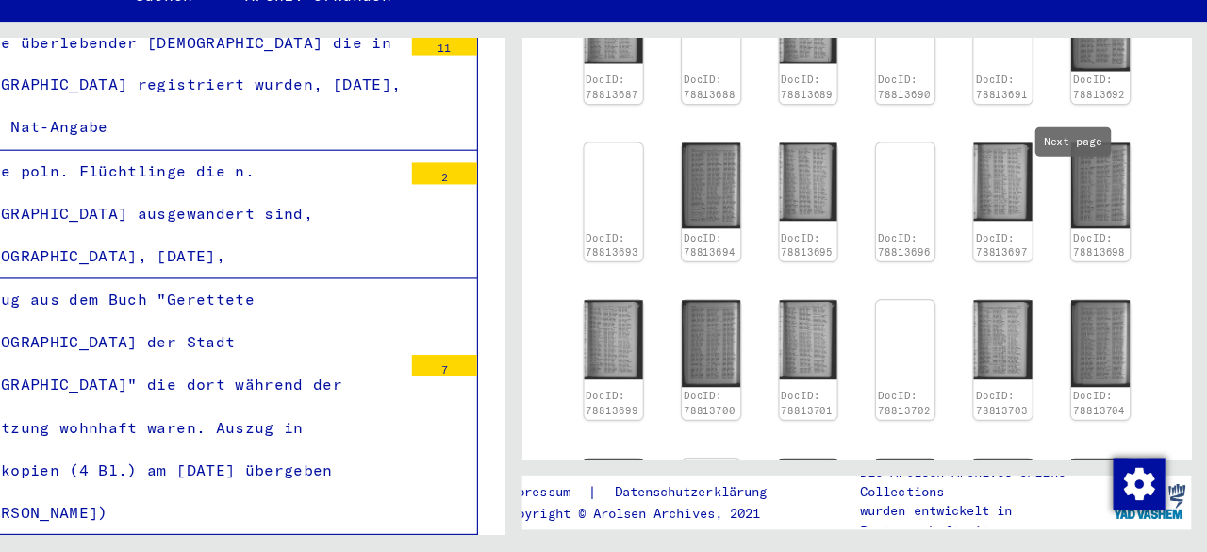
scroll to position [743, 0]
